Goal: Information Seeking & Learning: Find specific page/section

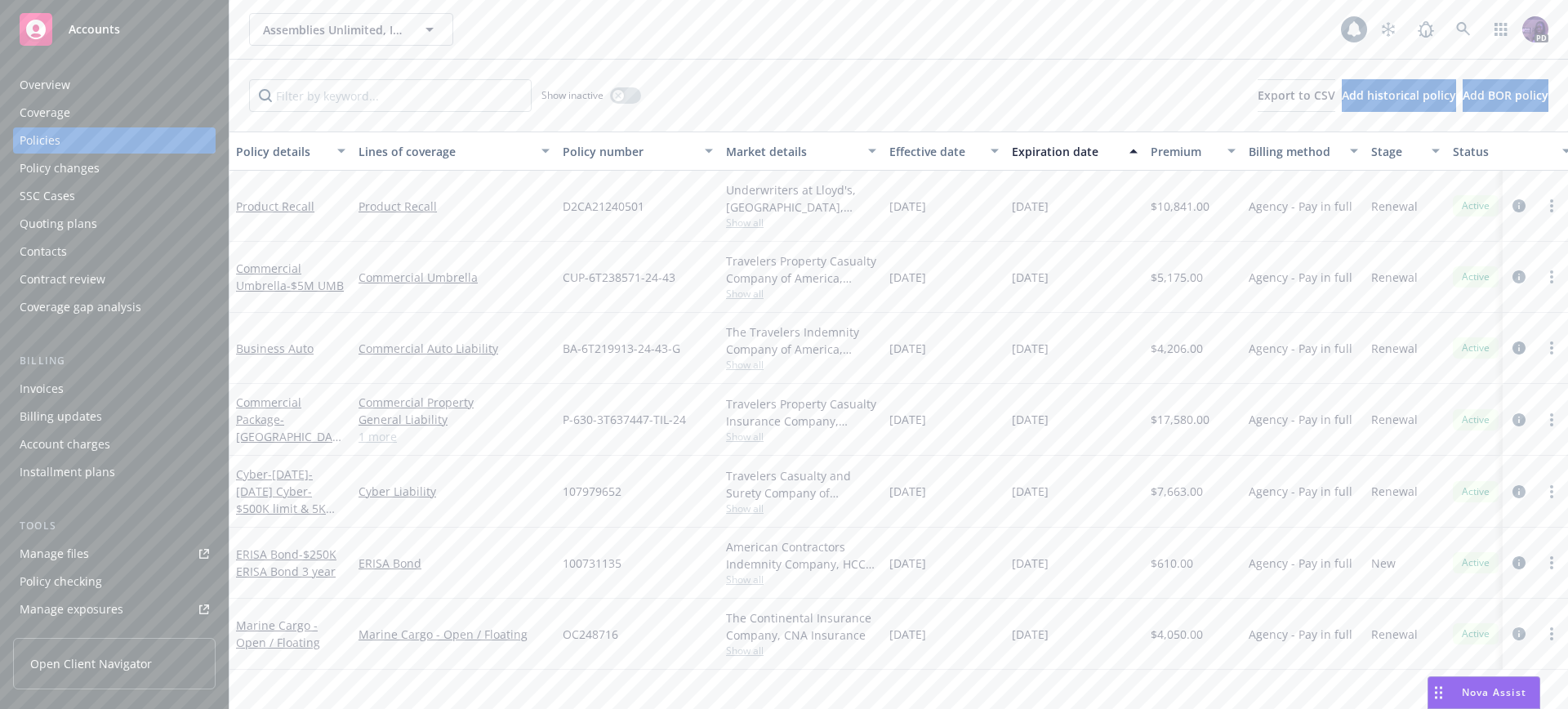
click at [549, 23] on div "Assemblies Unlimited, Inc. Assemblies Unlimited, Inc." at bounding box center [795, 29] width 1092 height 33
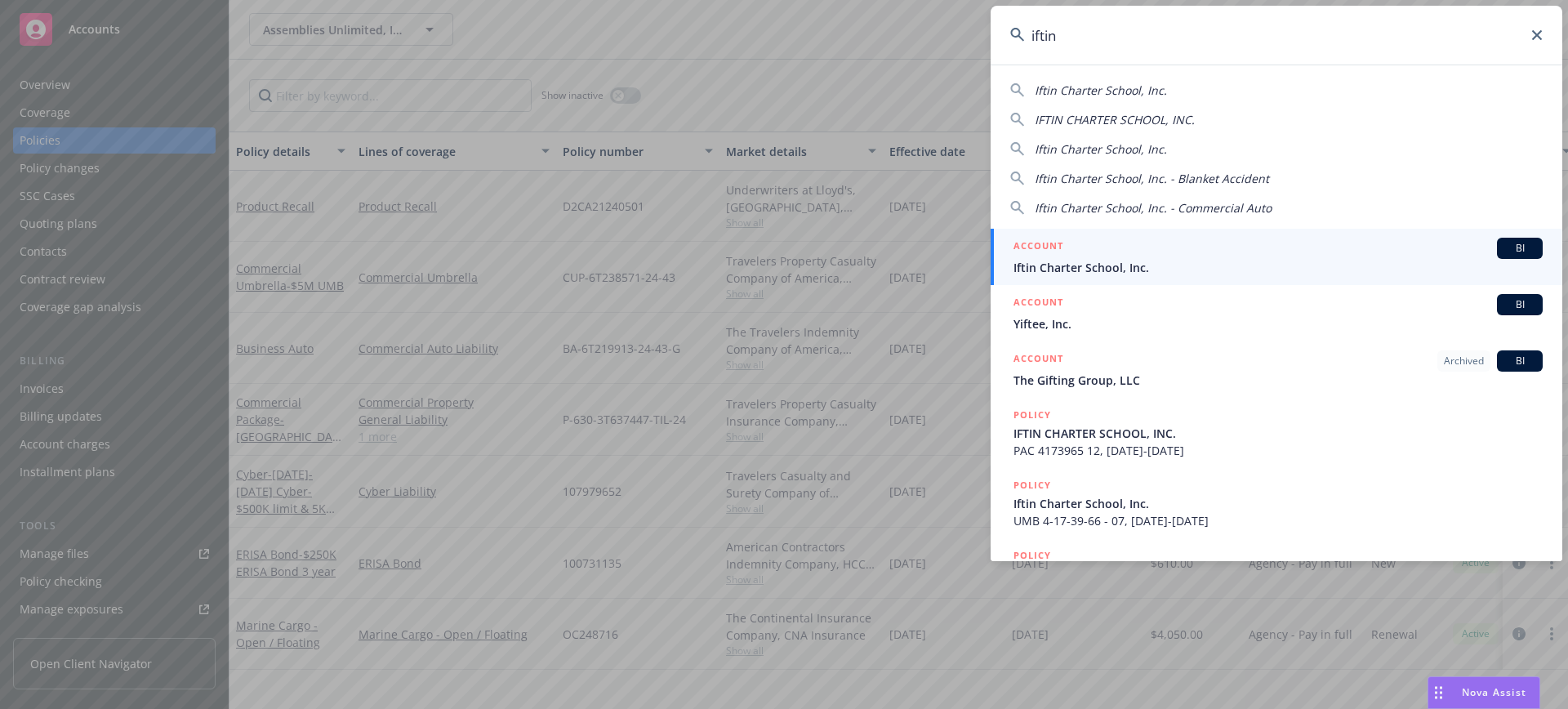
type input "iftin"
click at [1176, 275] on span "Iftin Charter School, Inc." at bounding box center [1278, 267] width 529 height 17
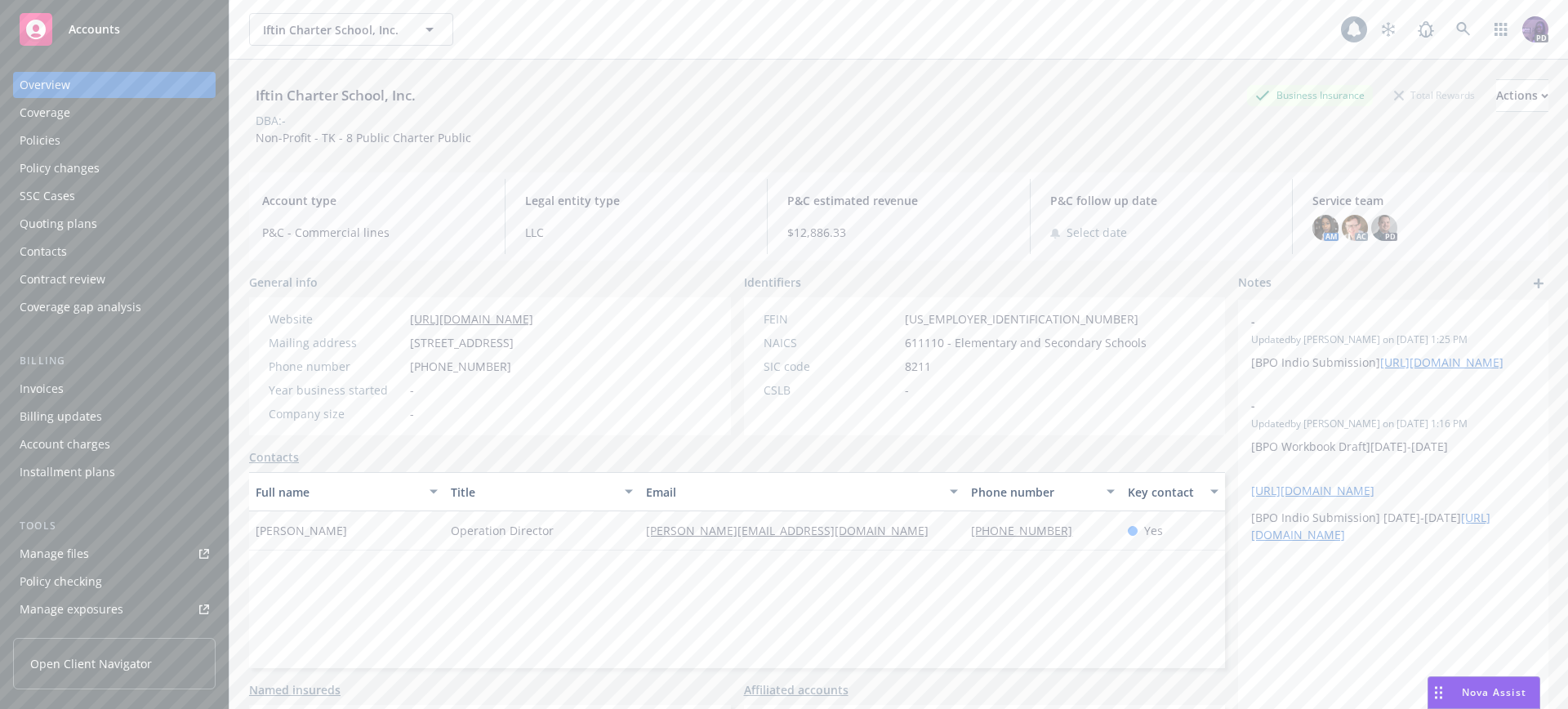
click at [113, 122] on div "Coverage" at bounding box center [114, 112] width 190 height 26
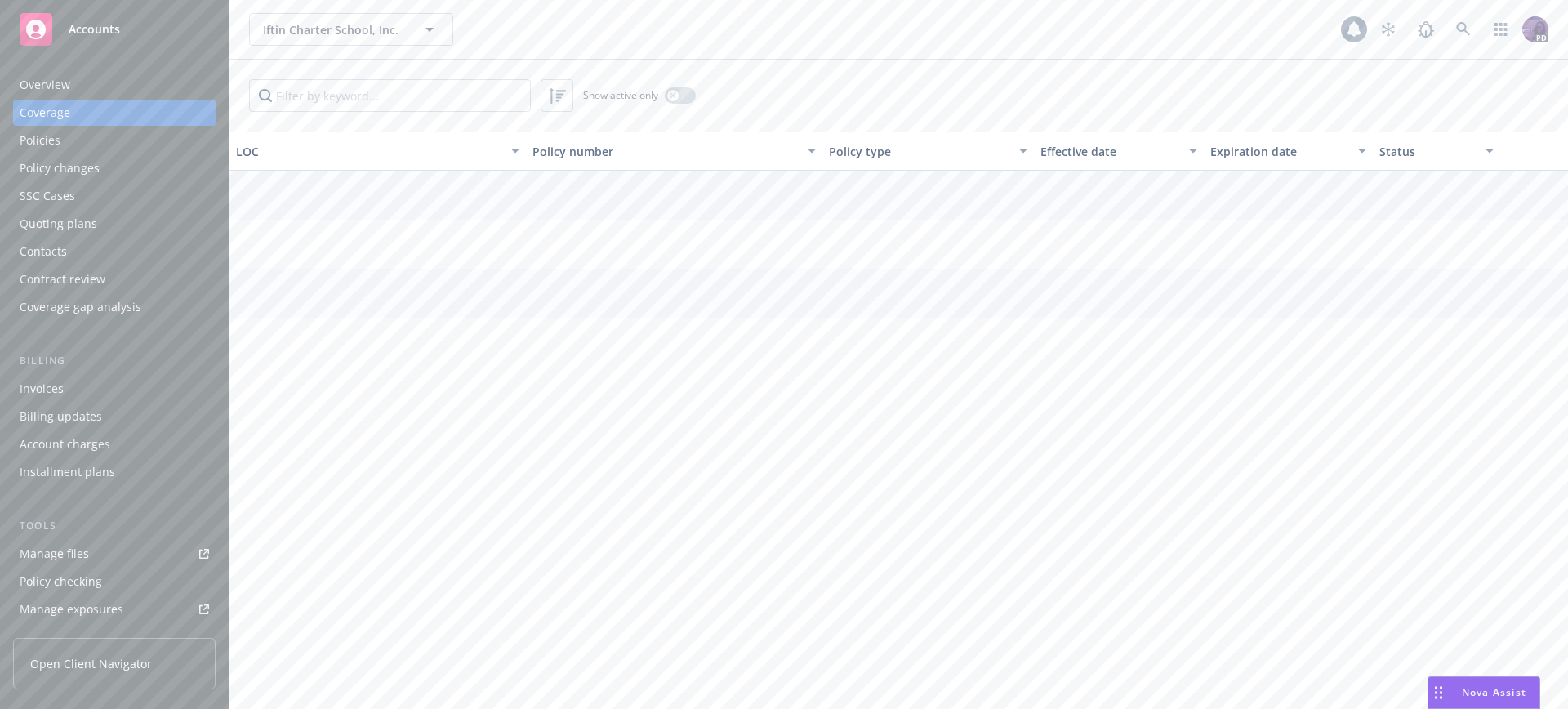
click at [114, 134] on div "Policies" at bounding box center [114, 141] width 190 height 26
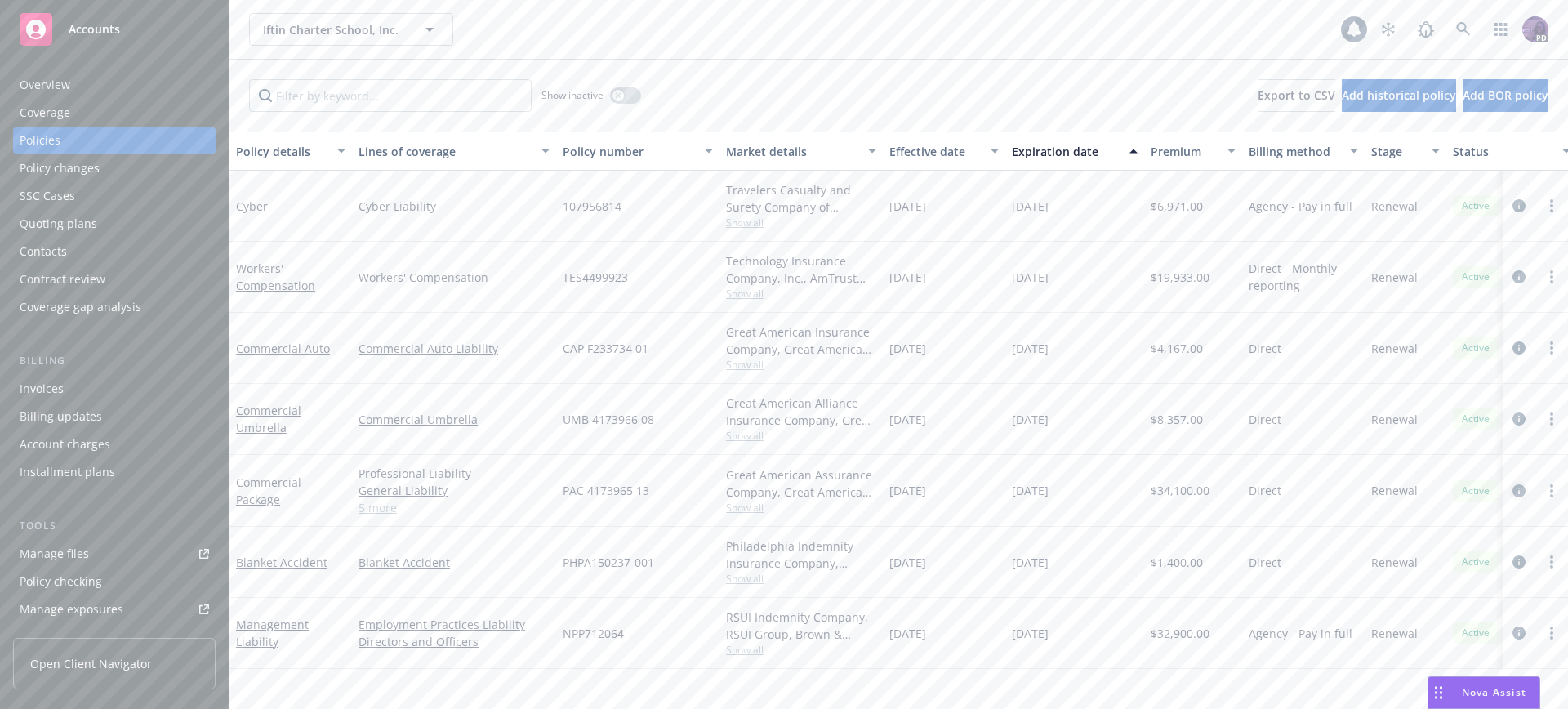
click at [1520, 485] on icon "circleInformation" at bounding box center [1519, 491] width 13 height 13
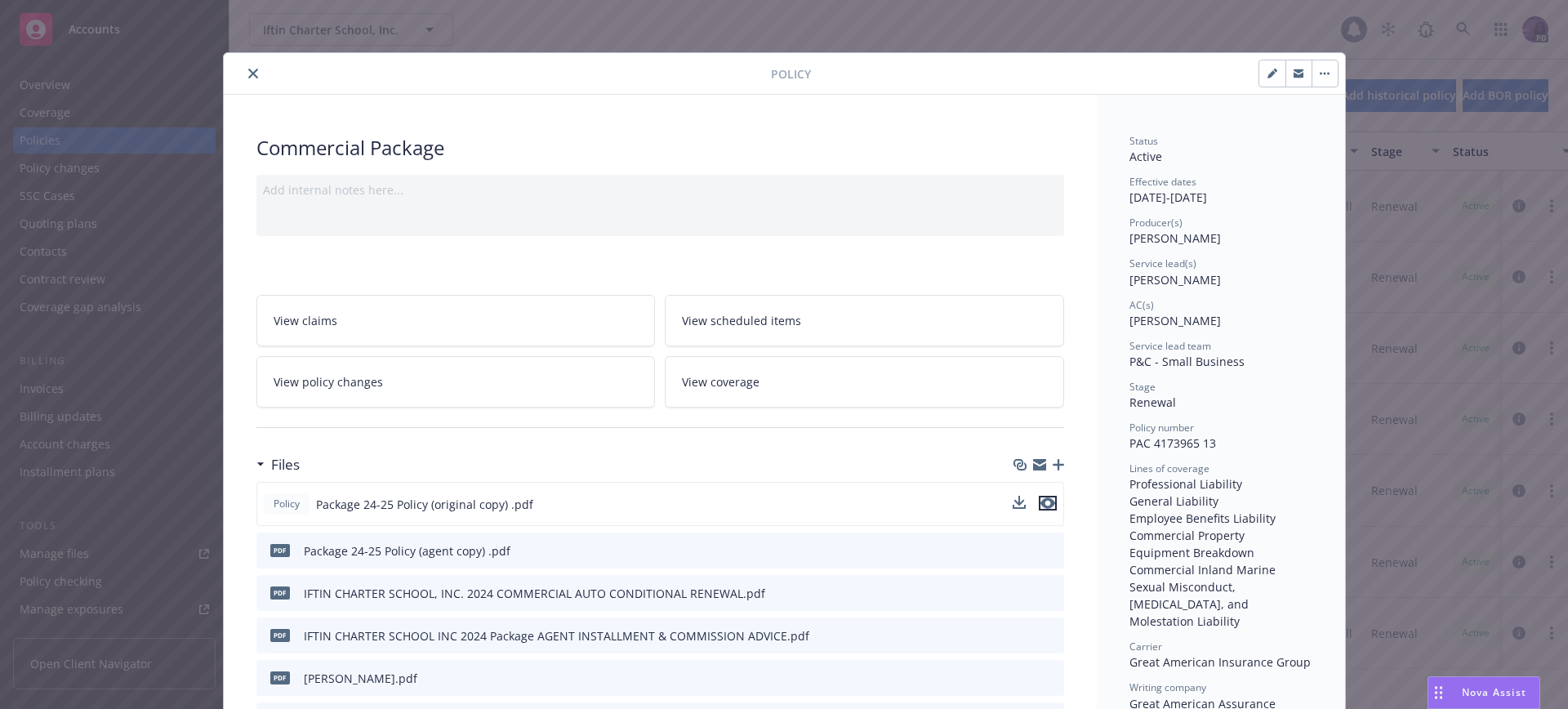
click at [1040, 497] on icon "preview file" at bounding box center [1048, 503] width 15 height 12
click at [248, 69] on icon "close" at bounding box center [253, 73] width 10 height 10
